Goal: Task Accomplishment & Management: Manage account settings

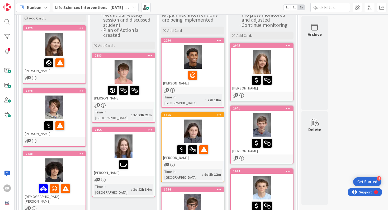
scroll to position [12, 0]
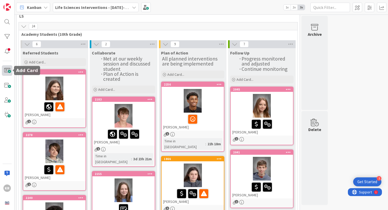
click at [7, 69] on span at bounding box center [7, 70] width 11 height 11
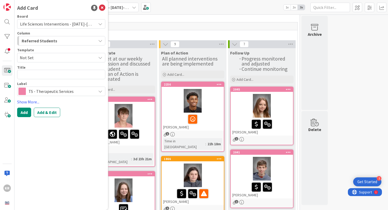
type textarea "x"
type textarea "Roam currently has an 18.23 in genre literature. She is missing 9 assignments s…"
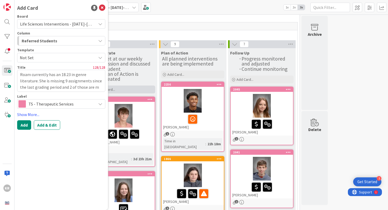
drag, startPoint x: 32, startPoint y: 75, endPoint x: 123, endPoint y: 92, distance: 93.0
click at [123, 92] on div "KR Add Card Board Life Sciences Interventions - [DATE]-[DATE] Column Referred S…" at bounding box center [194, 105] width 388 height 210
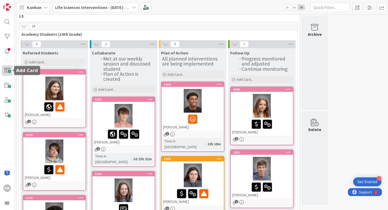
click at [9, 68] on span at bounding box center [7, 70] width 11 height 11
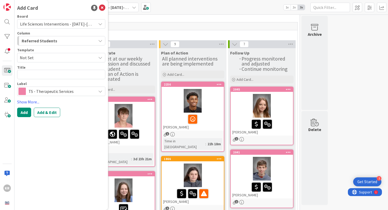
click at [28, 77] on textarea at bounding box center [61, 74] width 88 height 9
type textarea "x"
type textarea "Roam currently has an 18.23 in genre literature. She is missing 9 assignments s…"
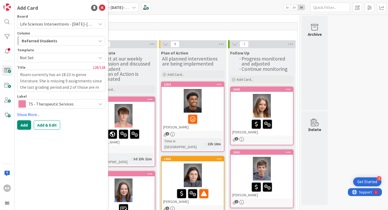
drag, startPoint x: 31, startPoint y: 74, endPoint x: 100, endPoint y: 93, distance: 71.3
click at [100, 93] on div "Board Life Sciences Interventions - [DATE]-[DATE] Column Referred Students Temp…" at bounding box center [61, 62] width 88 height 94
type textarea "x"
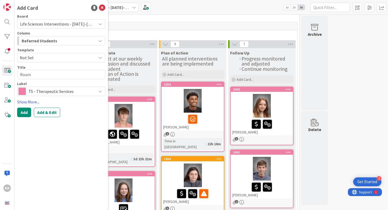
type textarea "Roam"
click at [19, 73] on textarea "Roam" at bounding box center [61, 74] width 88 height 9
type textarea "x"
type textarea "MRoam"
type textarea "x"
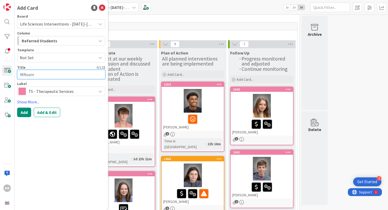
type textarea "MyRoam"
type textarea "x"
type textarea "MyaRoam"
type textarea "x"
type textarea "Mya Roam"
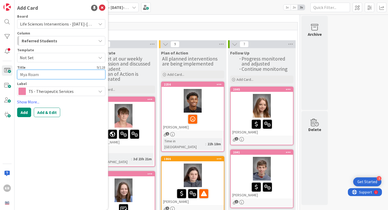
type textarea "x"
type textarea "Mya "Roam"
type textarea "x"
type textarea "Mya "Roam""
type textarea "x"
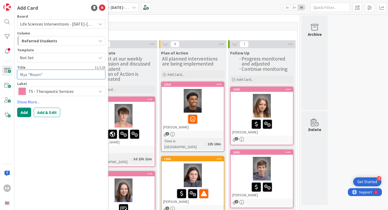
type textarea "Mya "Roam""
type textarea "x"
type textarea "Mya "Roam" W"
type textarea "x"
type textarea "Mya "Roam" Wi"
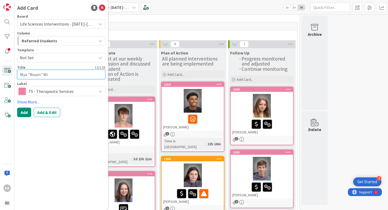
type textarea "x"
type textarea "Mya "Roam" Wil"
type textarea "x"
type textarea "Mya "Roam" Will"
type textarea "x"
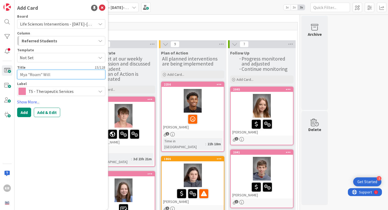
type textarea "Mya "Roam" [PERSON_NAME]"
type textarea "x"
type textarea "Mya "Roam" Willio"
type textarea "x"
type textarea "Mya "Roam" Willioa"
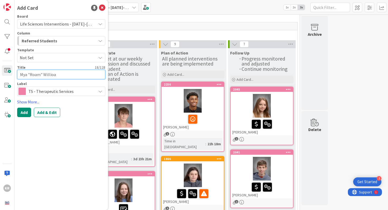
type textarea "x"
type textarea "Mya "Roam" Willioam"
type textarea "x"
type textarea "Mya "Roam" Willioams"
type textarea "x"
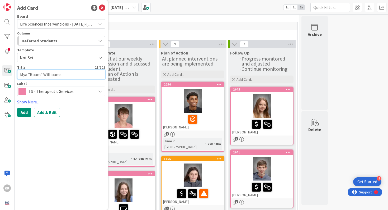
type textarea "Mya "Roam" Willioam"
type textarea "x"
type textarea "Mya "Roam" Willioa"
type textarea "x"
type textarea "Mya "Roam" Willio"
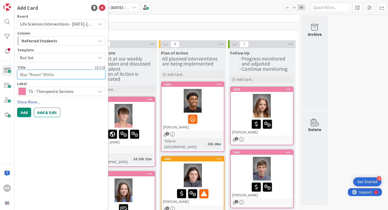
type textarea "x"
type textarea "Mya "Roam" [PERSON_NAME]"
type textarea "x"
type textarea "Mya "Roam" [PERSON_NAME]"
type textarea "x"
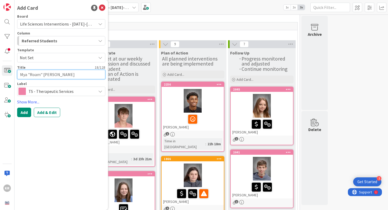
type textarea "Mya "Roam" [PERSON_NAME]"
type textarea "x"
type textarea "Mya "Roam" [PERSON_NAME]"
click at [26, 109] on button "Add" at bounding box center [24, 112] width 14 height 9
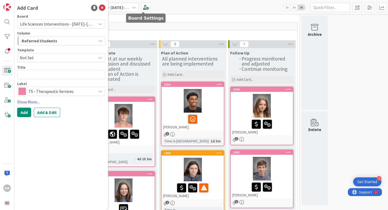
click at [144, 26] on div "25" at bounding box center [158, 26] width 278 height 8
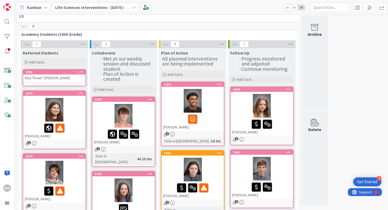
click at [64, 84] on div "2281 Mya "Roam" [PERSON_NAME]" at bounding box center [54, 77] width 63 height 17
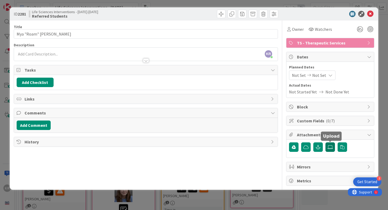
click at [326, 143] on label at bounding box center [329, 147] width 9 height 9
click at [325, 143] on input "file" at bounding box center [325, 143] width 0 height 0
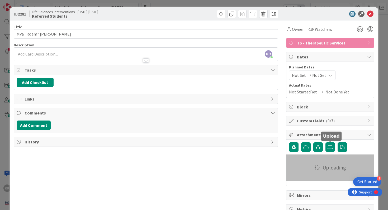
click at [77, 58] on div at bounding box center [146, 58] width 264 height 6
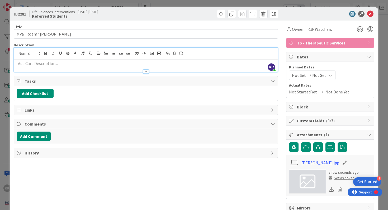
click at [74, 58] on div at bounding box center [146, 54] width 264 height 12
click at [70, 62] on p at bounding box center [146, 64] width 258 height 6
paste div
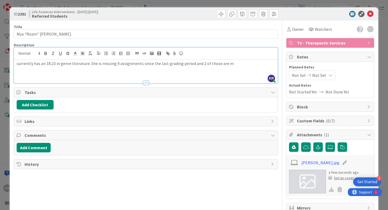
click at [15, 64] on div "currently has an 18.23 in genre literature. She is missing 9 assignments since …" at bounding box center [146, 72] width 264 height 24
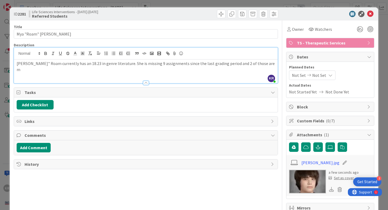
click at [256, 66] on p "[PERSON_NAME]" Roam currently has an 18.23 in genre literature. She is missing …" at bounding box center [146, 67] width 258 height 12
click at [0, 118] on div "ID 2281 Life Sciences Interventions - [DATE]-[DATE] Referred Students Title 20 …" at bounding box center [194, 105] width 388 height 210
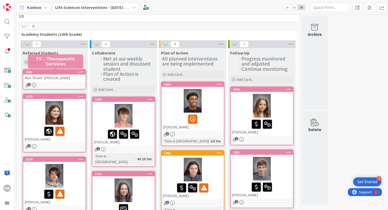
click at [71, 73] on div "2281" at bounding box center [56, 72] width 60 height 4
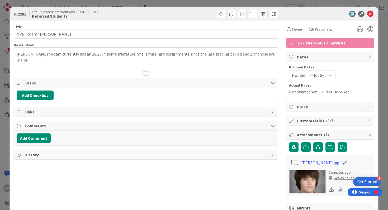
click at [339, 180] on div "Set as cover" at bounding box center [340, 179] width 25 height 6
click at [2, 117] on div "ID 2281 Life Sciences Interventions - [DATE]-[DATE] Referred Students Title 20 …" at bounding box center [194, 105] width 388 height 210
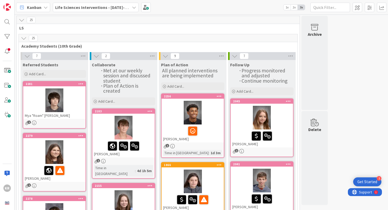
click at [74, 112] on div "Mya "Roam" [PERSON_NAME]" at bounding box center [54, 115] width 62 height 7
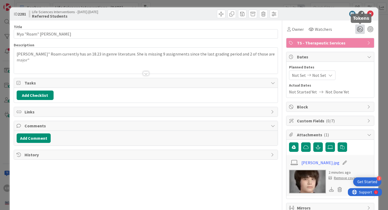
click at [359, 32] on icon at bounding box center [359, 29] width 9 height 9
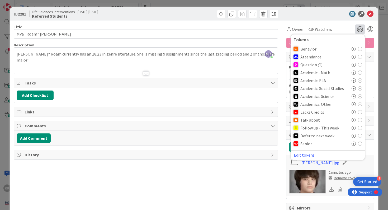
click at [354, 80] on icon at bounding box center [353, 81] width 4 height 4
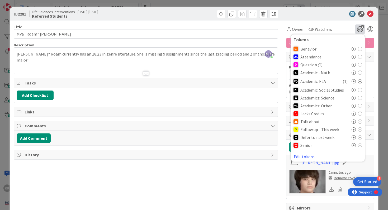
click at [379, 80] on div "ID 2281 Life Sciences Interventions - [DATE]-[DATE] Referred Students Title 20 …" at bounding box center [194, 105] width 388 height 210
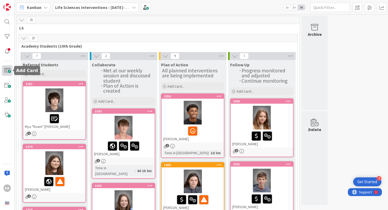
click at [9, 67] on span at bounding box center [7, 70] width 11 height 11
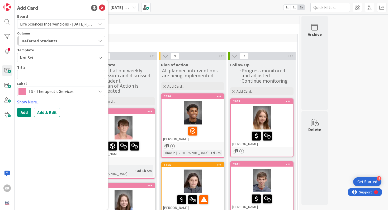
click at [160, 46] on span "Academy Students (10th Grade)" at bounding box center [155, 46] width 269 height 5
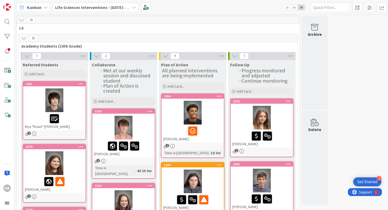
click at [74, 116] on div at bounding box center [54, 118] width 59 height 11
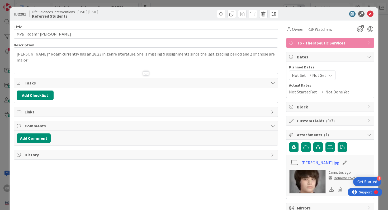
click at [191, 60] on div at bounding box center [146, 66] width 264 height 13
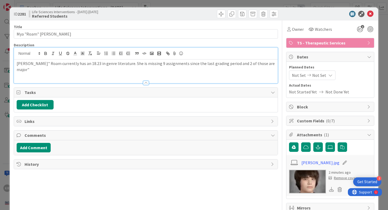
click at [265, 67] on div "[PERSON_NAME]" Roam currently has an 18.23 in genre literature. She is missing …" at bounding box center [146, 72] width 264 height 24
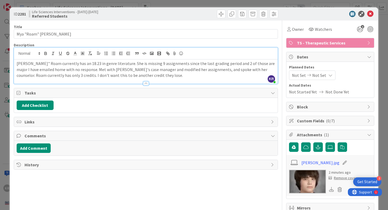
click at [261, 64] on p "[PERSON_NAME]" Roam currently has an 18.23 in genre literature. She is missing …" at bounding box center [146, 70] width 258 height 18
click at [130, 76] on p "[PERSON_NAME]" Roam currently has an 18.23 in genre literature. She is missing …" at bounding box center [146, 70] width 258 height 18
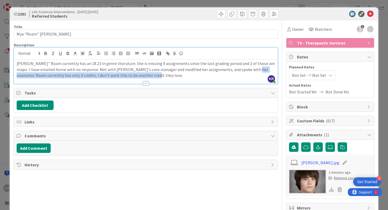
drag, startPoint x: 237, startPoint y: 70, endPoint x: 247, endPoint y: 81, distance: 14.0
click at [247, 81] on div "Description KR [PERSON_NAME] just joined [PERSON_NAME]" Roam currently has an 1…" at bounding box center [146, 63] width 264 height 41
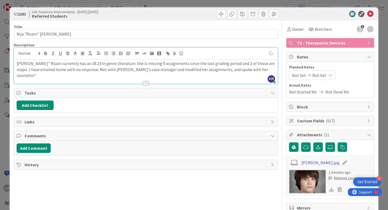
click at [3, 85] on div "ID 2281 Life Sciences Interventions - [DATE]-[DATE] Referred Students Title 20 …" at bounding box center [194, 105] width 388 height 210
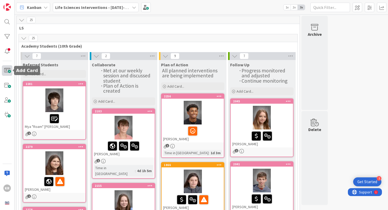
click at [8, 73] on span at bounding box center [7, 70] width 11 height 11
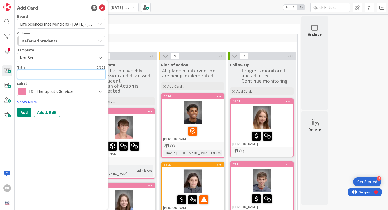
paste textarea "[PERSON_NAME] "[PERSON_NAME]" [PERSON_NAME]"
type textarea "x"
type textarea "[PERSON_NAME] "[PERSON_NAME]" [PERSON_NAME]"
click at [27, 111] on button "Add" at bounding box center [24, 112] width 14 height 9
click at [201, 35] on div "26" at bounding box center [158, 38] width 278 height 8
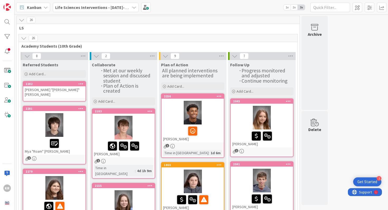
click at [59, 89] on div "[PERSON_NAME] "[PERSON_NAME]" [PERSON_NAME]" at bounding box center [54, 92] width 62 height 12
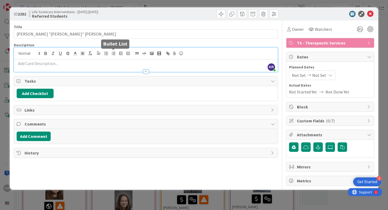
click at [112, 55] on div "KR [PERSON_NAME] just joined" at bounding box center [146, 60] width 264 height 24
click at [104, 65] on p at bounding box center [146, 64] width 258 height 6
paste div
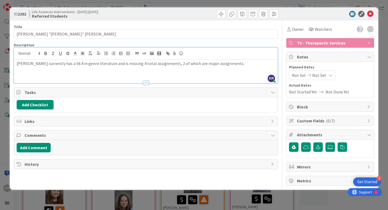
click at [15, 63] on div "[PERSON_NAME] currently has a 56.4 in genre literature and is missing 4 total a…" at bounding box center [146, 72] width 264 height 24
click at [237, 64] on p "[PERSON_NAME]: "[PERSON_NAME] currently has a 56.4 in genre literature and is m…" at bounding box center [146, 67] width 258 height 12
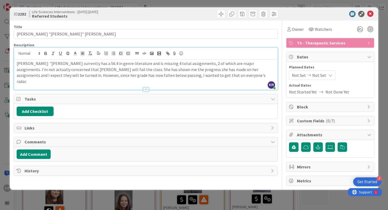
click at [209, 77] on p "[PERSON_NAME]: "[PERSON_NAME] currently has a 56.4 in genre literature and is m…" at bounding box center [146, 73] width 258 height 24
click at [361, 27] on icon at bounding box center [359, 29] width 9 height 9
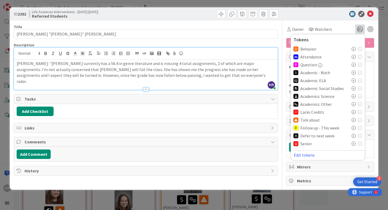
click at [353, 80] on icon at bounding box center [353, 81] width 4 height 4
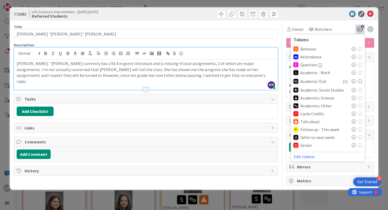
click at [190, 75] on p "[PERSON_NAME]: "[PERSON_NAME] currently has a 56.4 in genre literature and is m…" at bounding box center [146, 73] width 258 height 24
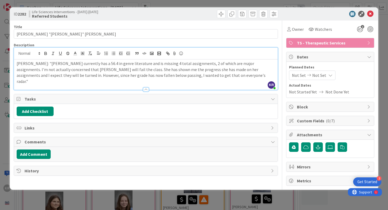
click at [0, 112] on div "ID 2282 Life Sciences Interventions - [DATE]-[DATE] Referred Students Title 25 …" at bounding box center [194, 105] width 388 height 210
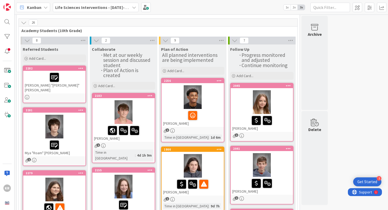
scroll to position [17, 0]
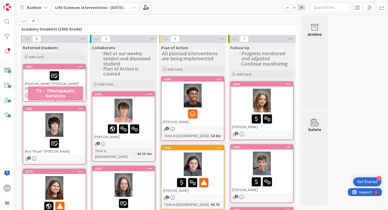
click at [72, 80] on div at bounding box center [54, 75] width 59 height 11
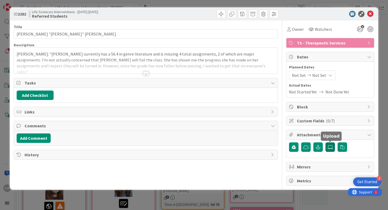
click at [328, 150] on label at bounding box center [329, 147] width 9 height 9
click at [325, 143] on input "file" at bounding box center [325, 143] width 0 height 0
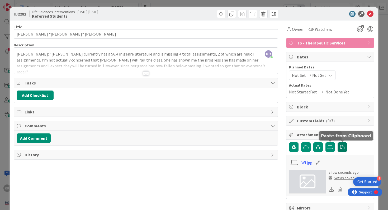
scroll to position [28, 0]
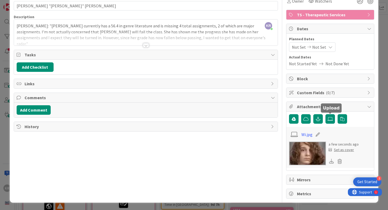
click at [345, 151] on div "Set as cover" at bounding box center [340, 150] width 25 height 6
click at [386, 68] on div "ID 2282 Life Sciences Interventions - [DATE]-[DATE] Referred Students Title 25 …" at bounding box center [194, 105] width 388 height 210
